Goal: Transaction & Acquisition: Purchase product/service

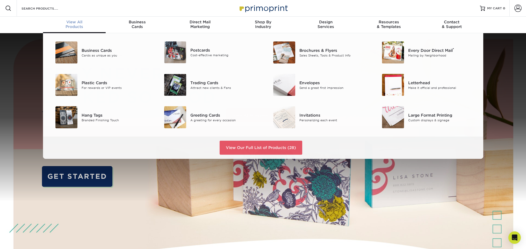
click at [77, 23] on span "View All" at bounding box center [74, 22] width 63 height 5
click at [252, 150] on link "View Our Full List of Products (28)" at bounding box center [261, 148] width 83 height 14
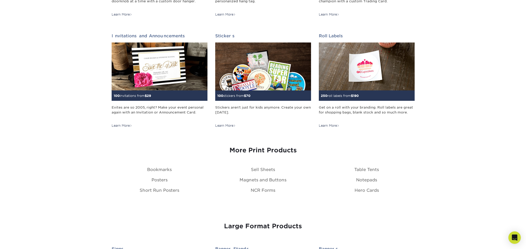
scroll to position [501, 0]
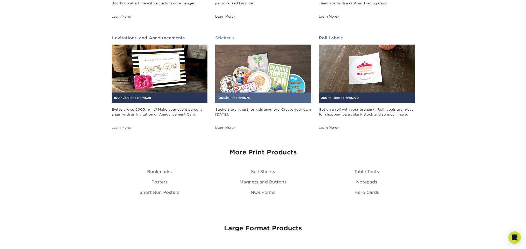
click at [262, 85] on img at bounding box center [263, 69] width 96 height 48
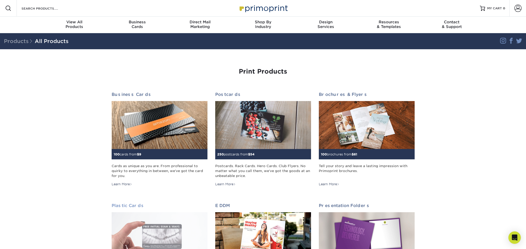
scroll to position [0, 0]
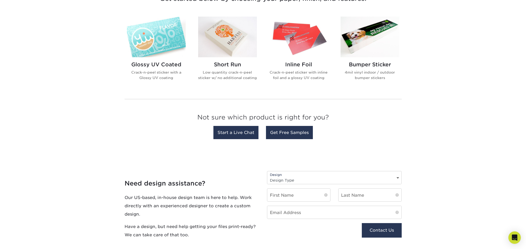
scroll to position [189, 0]
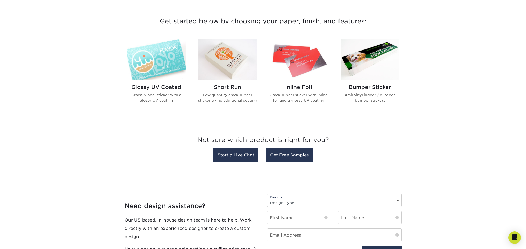
click at [289, 85] on h2 "Inline Foil" at bounding box center [298, 87] width 59 height 6
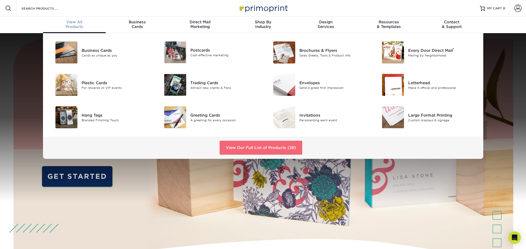
click at [251, 147] on link "View Our Full List of Products (28)" at bounding box center [261, 148] width 83 height 14
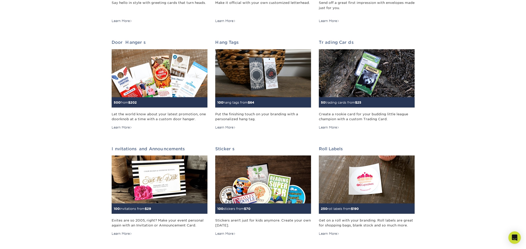
scroll to position [389, 0]
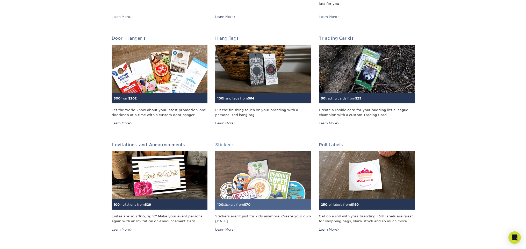
click at [268, 173] on img at bounding box center [263, 175] width 96 height 48
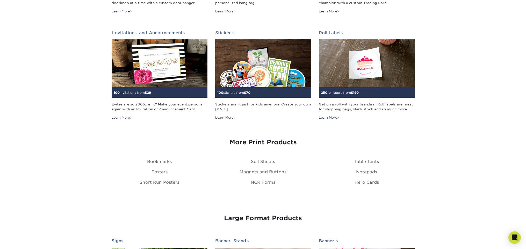
scroll to position [500, 0]
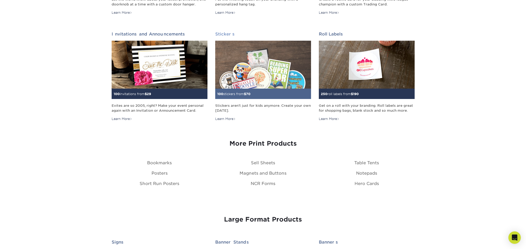
click at [253, 67] on img at bounding box center [263, 65] width 96 height 48
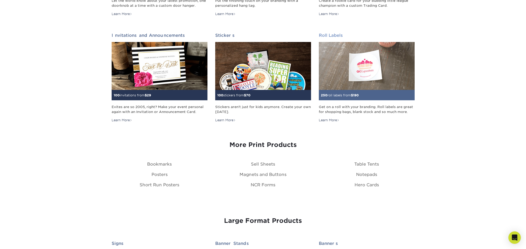
click at [373, 59] on img at bounding box center [367, 66] width 96 height 48
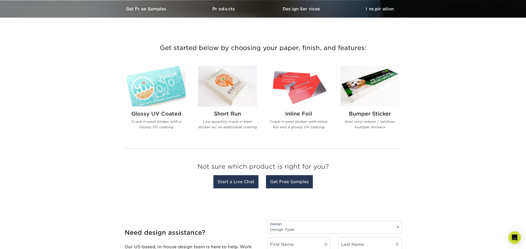
scroll to position [163, 0]
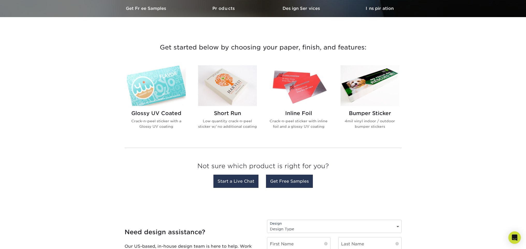
click at [302, 94] on img at bounding box center [298, 85] width 59 height 41
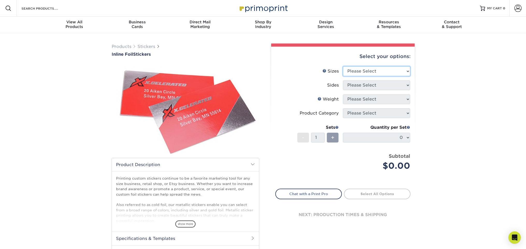
drag, startPoint x: 404, startPoint y: 68, endPoint x: 407, endPoint y: 70, distance: 3.3
click at [407, 70] on select "Please Select 1.5" x 3.5" 1.75" x 3.5" 2" x 2" 2" x 3" 2" x 3.5" 2" x 4" 2" x 8…" at bounding box center [376, 71] width 67 height 10
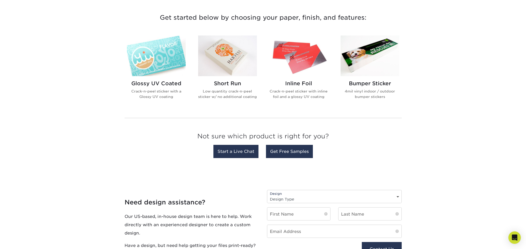
scroll to position [193, 0]
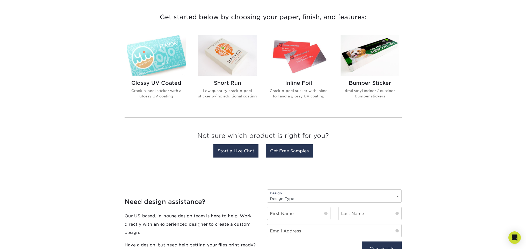
click at [230, 61] on img at bounding box center [227, 55] width 59 height 41
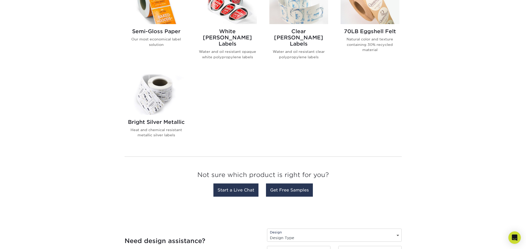
scroll to position [246, 0]
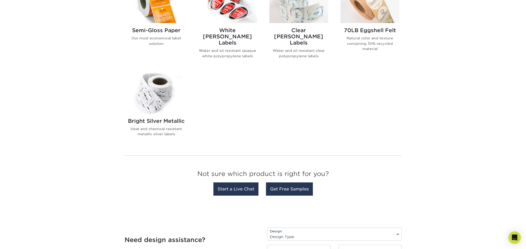
click at [165, 92] on img at bounding box center [156, 93] width 59 height 41
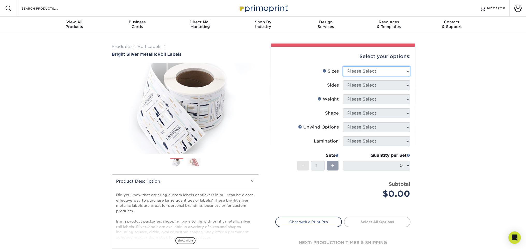
select select "1.50x1.50"
select select "32d3c223-f82c-492b-b915-ba065a00862f"
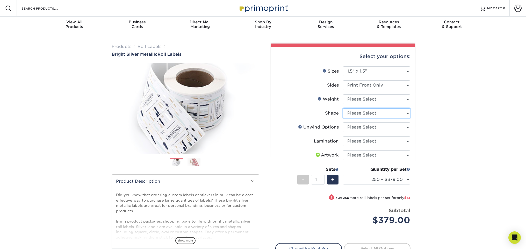
select select "6a4bfab9-463a-4bf8-bd79-c91922877206"
